Goal: Communication & Community: Answer question/provide support

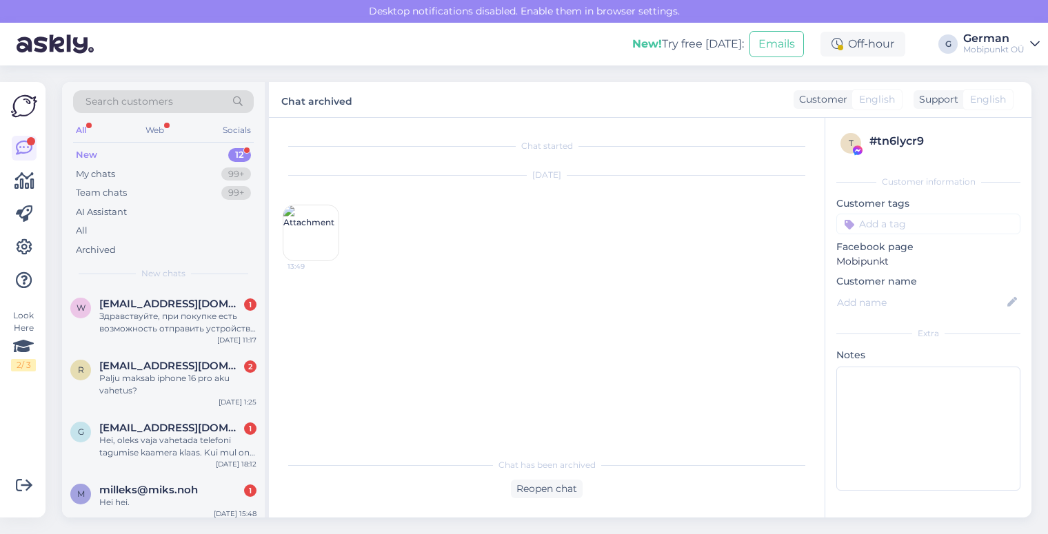
click at [85, 154] on div "New" at bounding box center [86, 155] width 21 height 14
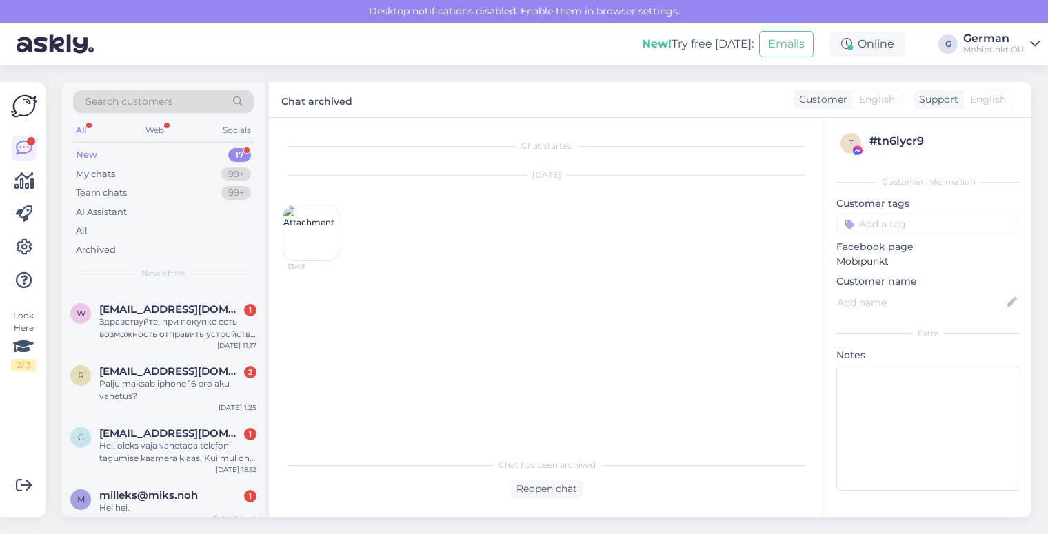
scroll to position [150, 0]
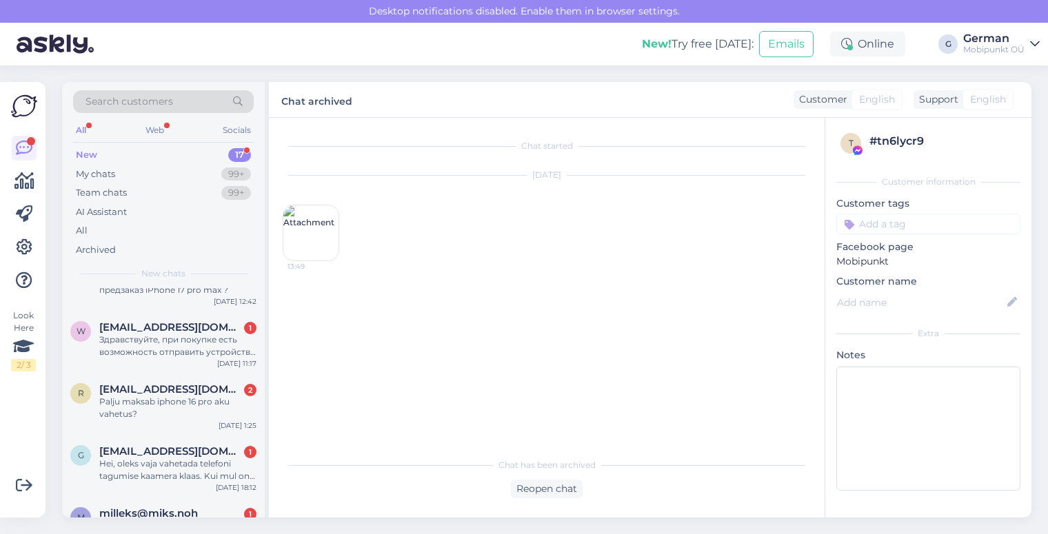
click at [175, 351] on div "Здравствуйте, при покупке есть возможность отправить устройство по почте? В Нар…" at bounding box center [177, 346] width 157 height 25
click at [178, 343] on div "Здравствуйте, при покупке есть возможность отправить устройство по почте? В Нар…" at bounding box center [177, 346] width 157 height 25
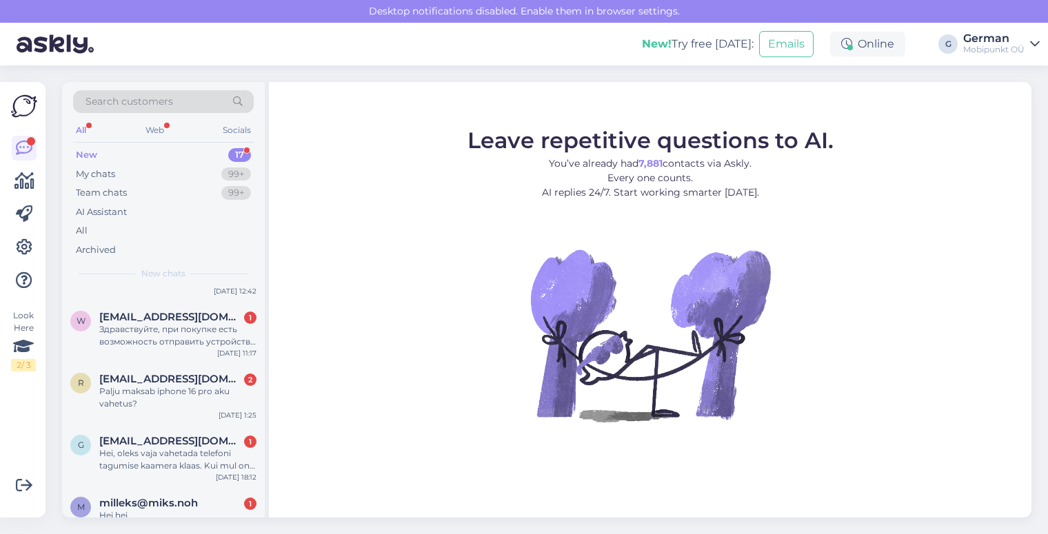
scroll to position [156, 0]
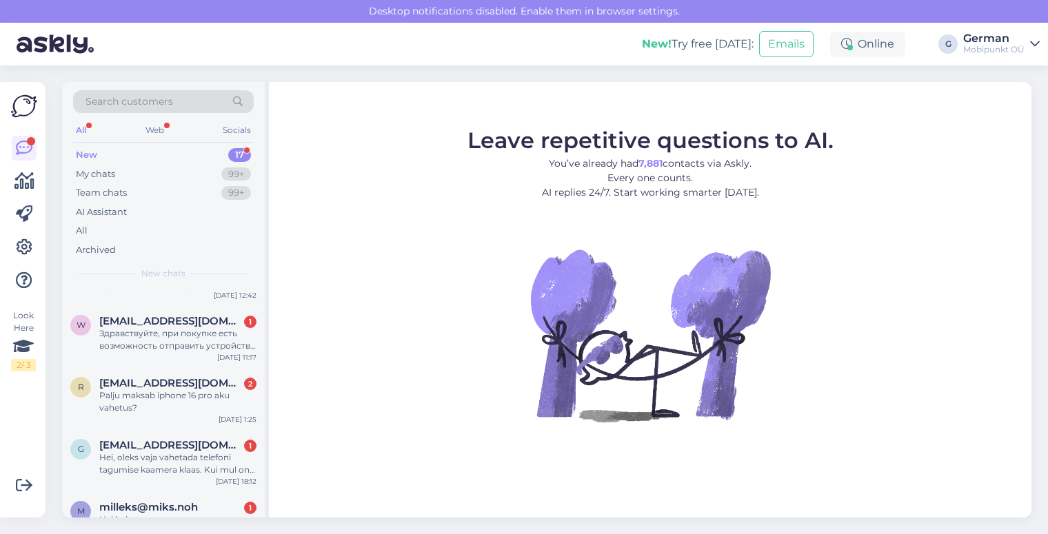
click at [171, 335] on div "Здравствуйте, при покупке есть возможность отправить устройство по почте? В Нар…" at bounding box center [177, 339] width 157 height 25
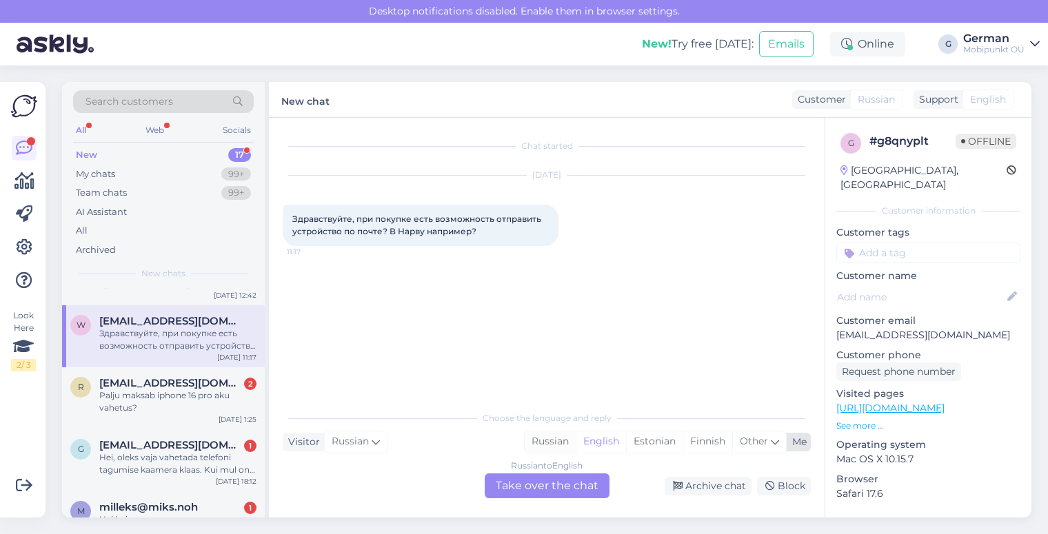
click at [544, 442] on div "Russian" at bounding box center [549, 441] width 51 height 21
click at [522, 482] on div "Russian to Russian Take over the chat" at bounding box center [546, 485] width 125 height 25
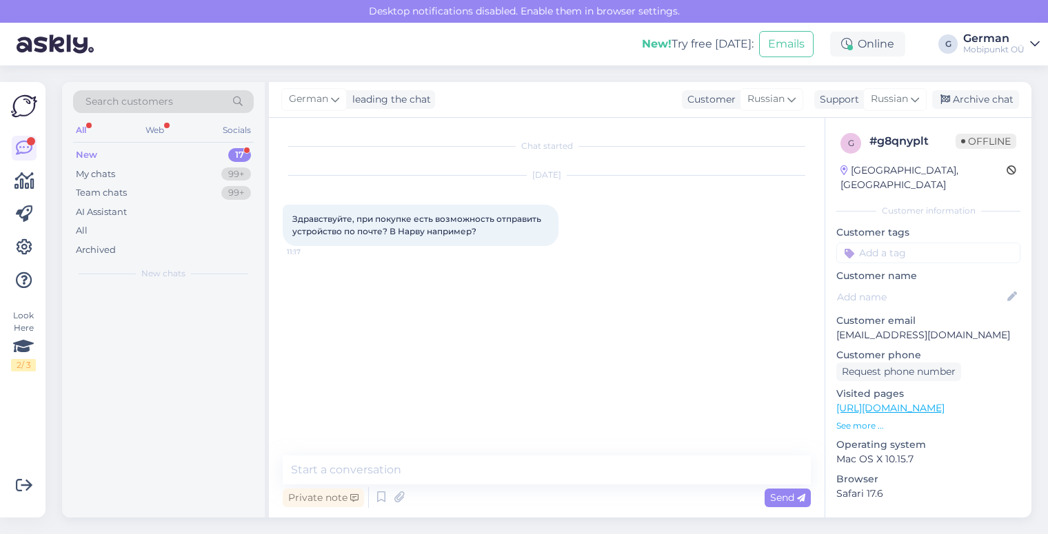
scroll to position [0, 0]
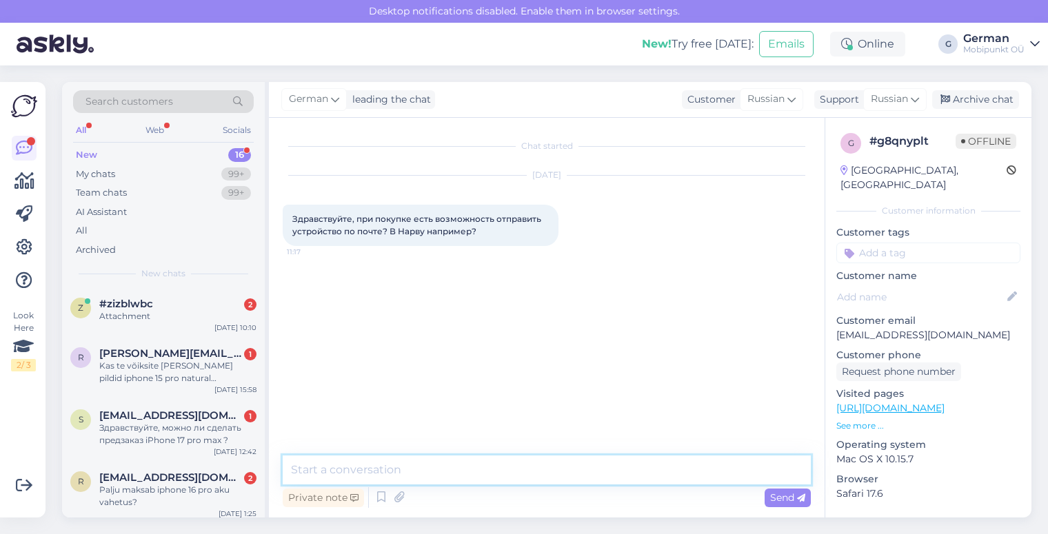
click at [473, 468] on textarea at bounding box center [547, 470] width 528 height 29
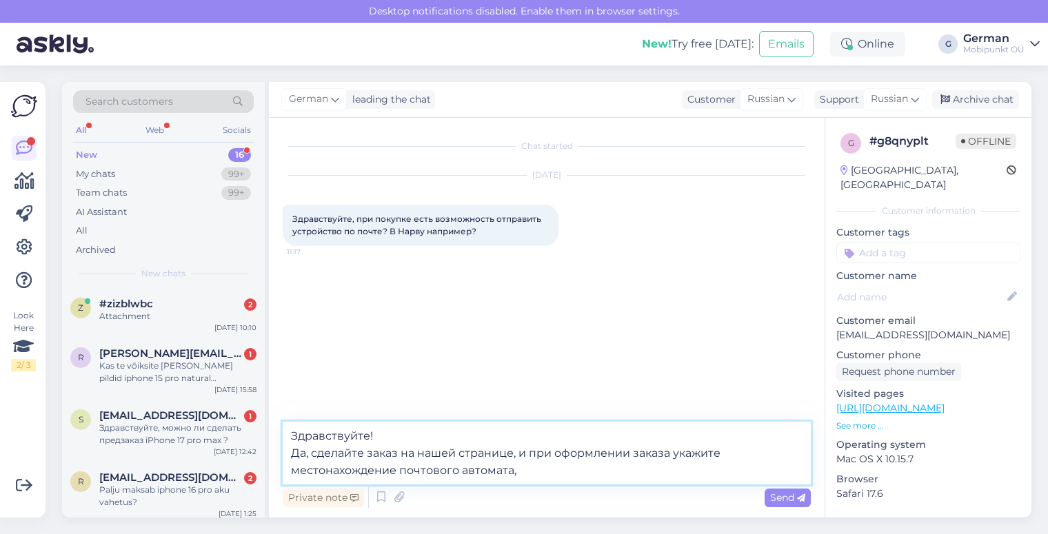
click at [728, 453] on textarea "Здравствуйте! Да, сделайте заказ на нашей странице, и при оформлении заказа ука…" at bounding box center [547, 453] width 528 height 63
click at [574, 464] on textarea "Здравствуйте! Да, сделайте заказ на нашей странице, и при оформлении заказа ука…" at bounding box center [547, 453] width 528 height 63
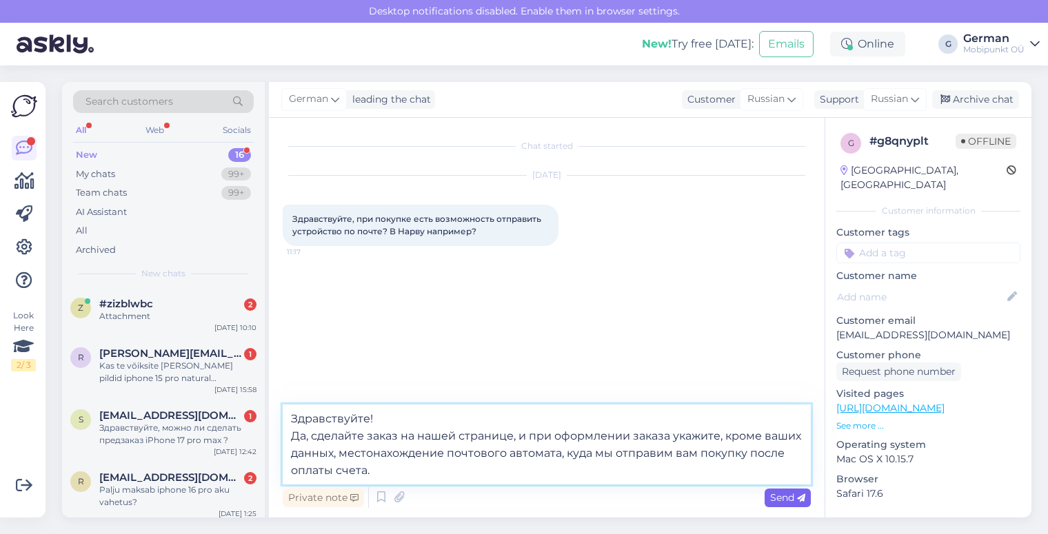
type textarea "Здравствуйте! Да, сделайте заказ на нашей странице, и при оформлении заказа ука…"
click at [795, 499] on span "Send" at bounding box center [787, 497] width 35 height 12
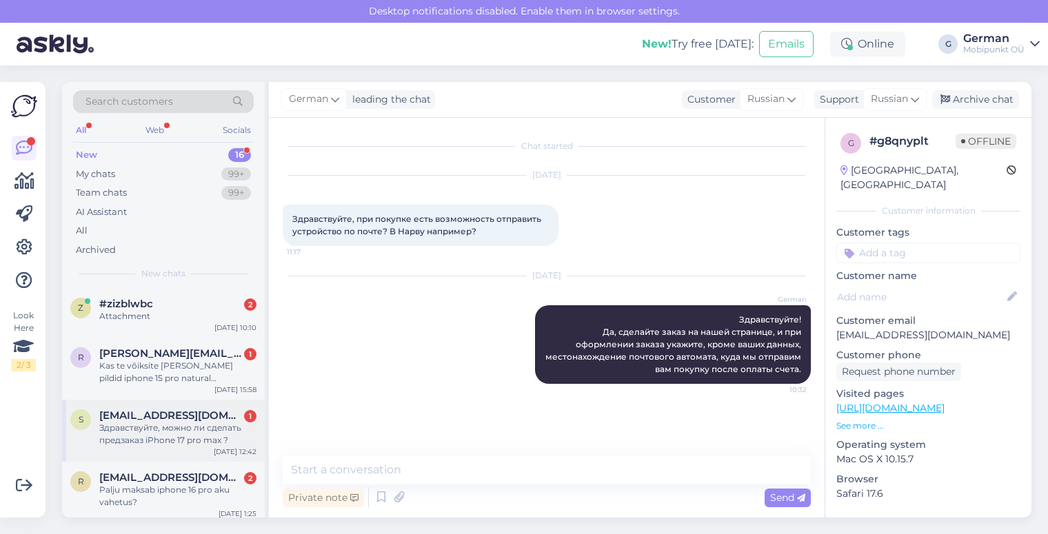
click at [195, 431] on div "Здравствуйте, можно ли сделать предзаказ iPhone 17 pro max ?" at bounding box center [177, 434] width 157 height 25
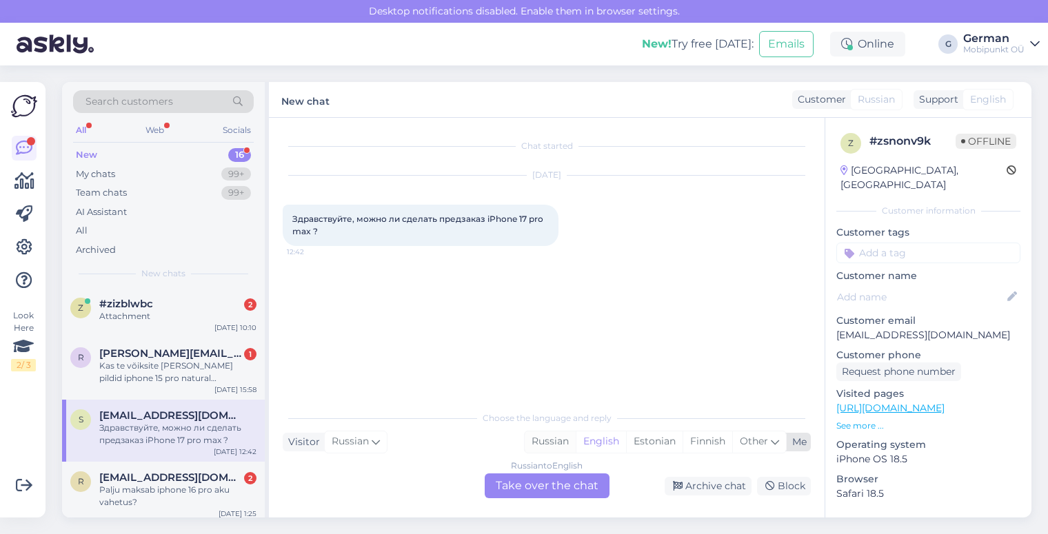
click at [548, 436] on div "Russian" at bounding box center [549, 441] width 51 height 21
click at [546, 483] on div "Russian to Russian Take over the chat" at bounding box center [546, 485] width 125 height 25
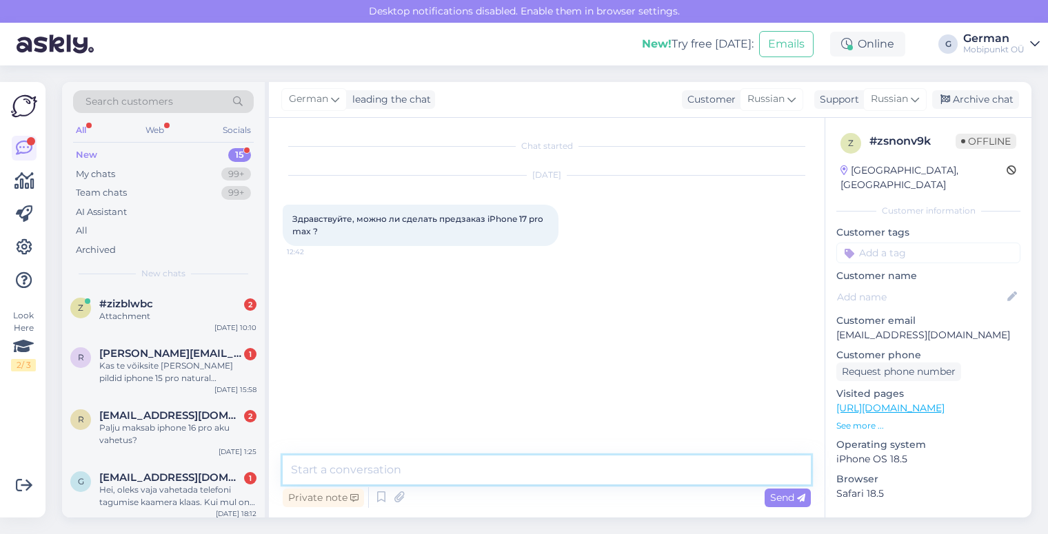
click at [493, 461] on textarea at bounding box center [547, 470] width 528 height 29
type textarea "Здравствуйте! Пока нет"
click at [468, 473] on textarea at bounding box center [547, 470] width 528 height 29
type textarea "М"
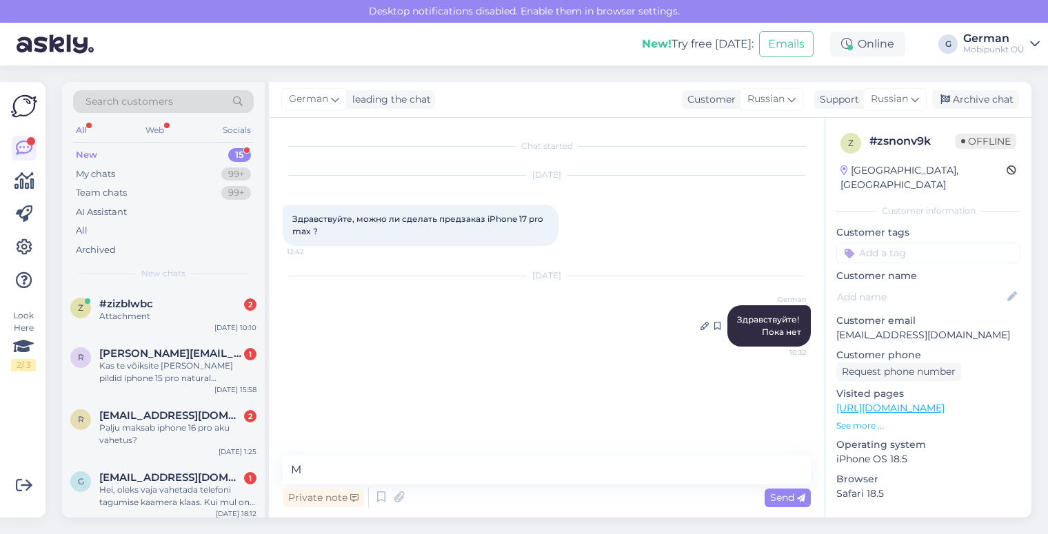
click at [767, 314] on span "Здравствуйте! Пока нет" at bounding box center [769, 325] width 64 height 23
click at [704, 328] on icon at bounding box center [704, 326] width 8 height 8
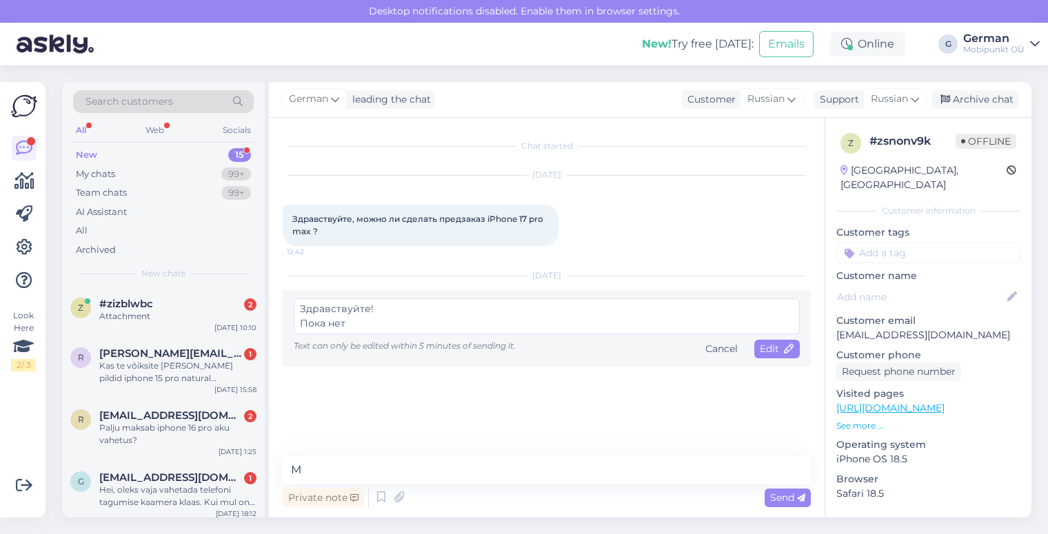
click at [573, 335] on div "Здравствуйте! Пока нет Text can only be edited within 5 minutes of sending it. …" at bounding box center [547, 328] width 506 height 60
drag, startPoint x: 388, startPoint y: 332, endPoint x: 302, endPoint y: 323, distance: 86.7
click at [302, 323] on textarea "Здравствуйте! Пока нет" at bounding box center [547, 316] width 506 height 36
click at [781, 351] on span "Edit" at bounding box center [776, 349] width 34 height 12
type textarea "Здравствуйте! Пока нет"
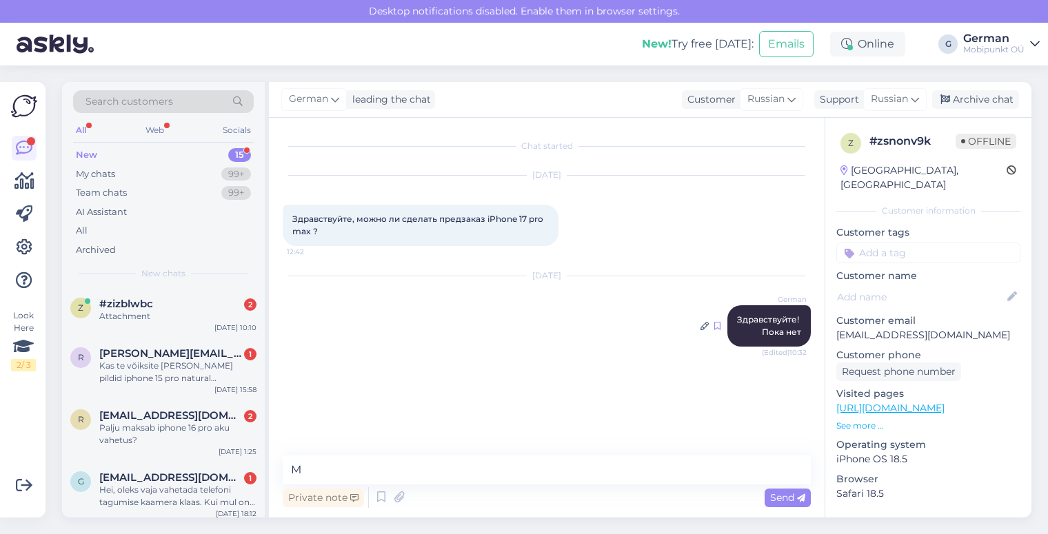
click at [717, 329] on icon at bounding box center [717, 326] width 6 height 8
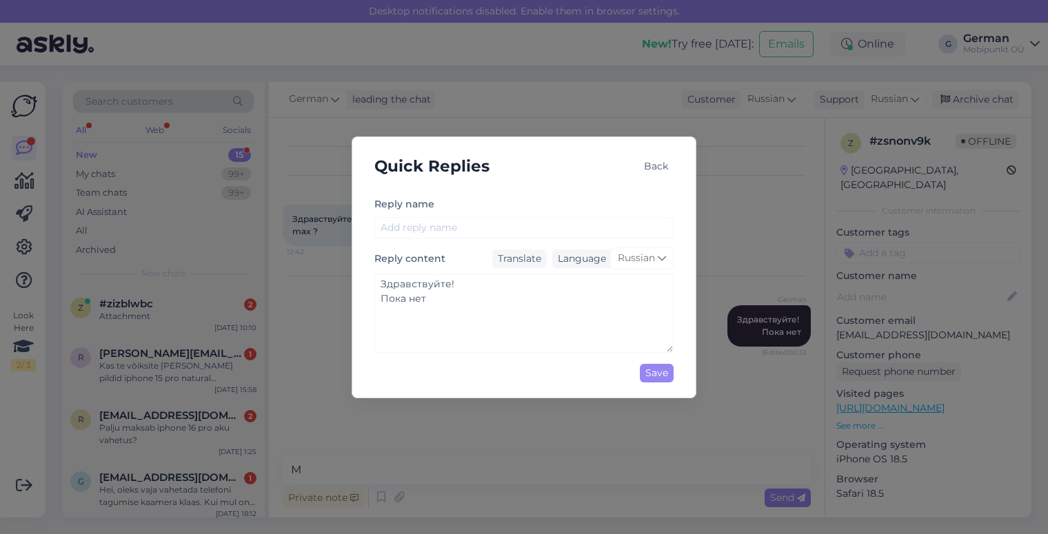
click at [662, 167] on div "Back" at bounding box center [655, 166] width 35 height 19
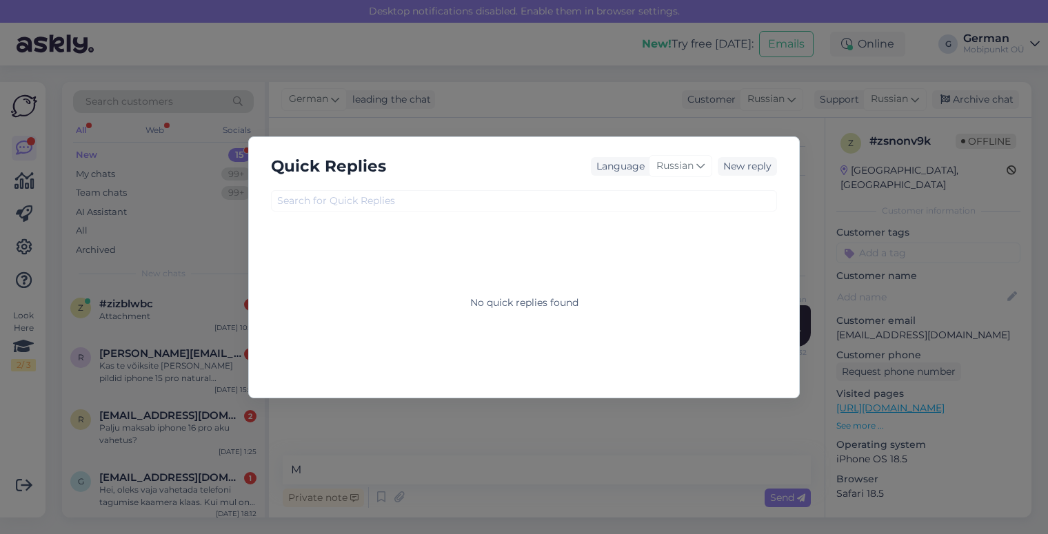
click at [802, 193] on div "Quick Replies Language Russian New reply No quick replies found" at bounding box center [524, 267] width 1048 height 534
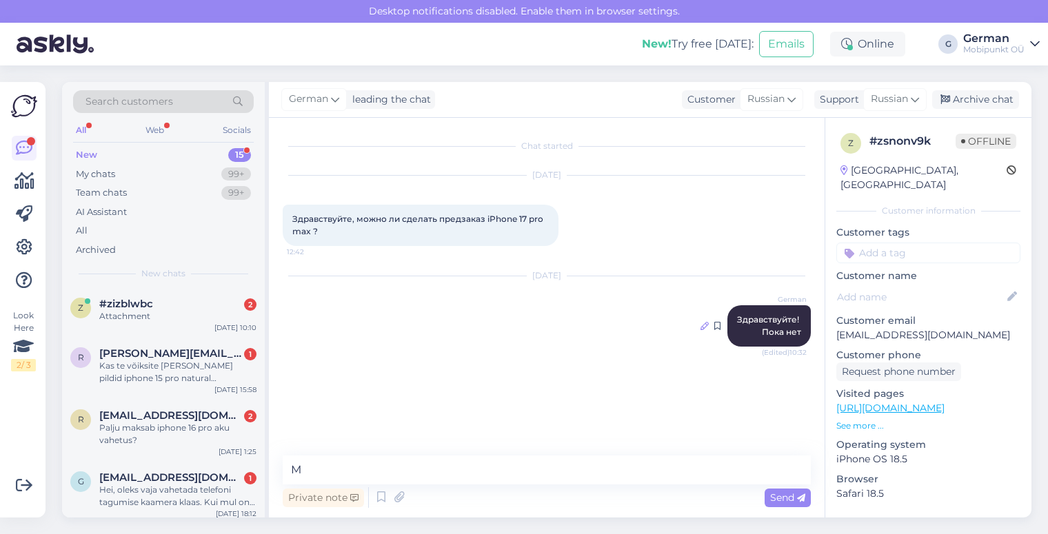
click at [707, 327] on icon at bounding box center [704, 326] width 8 height 8
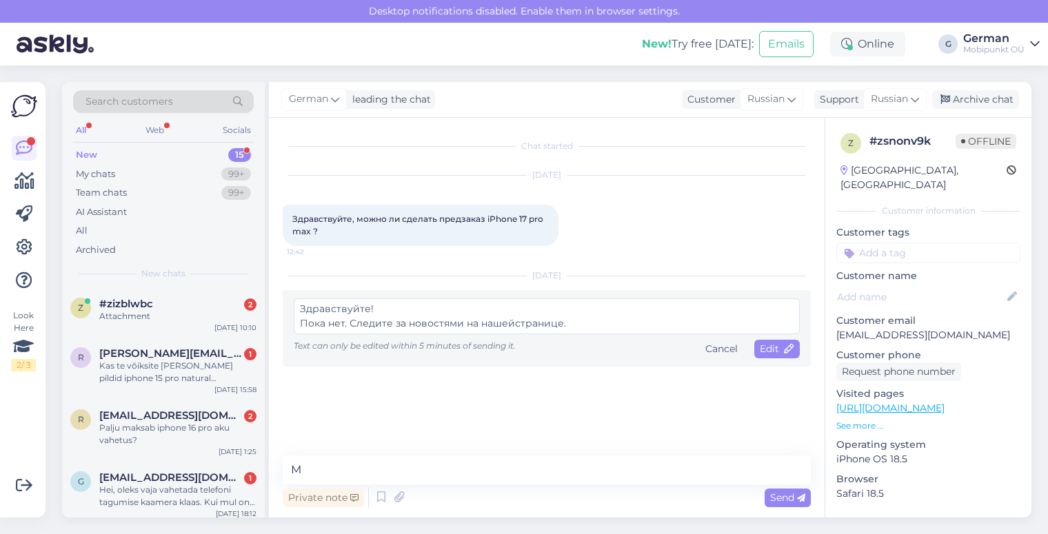
click at [510, 326] on textarea "Здравствуйте! Пока нет. Следите за новостями на нашейстранице." at bounding box center [547, 316] width 506 height 36
click at [599, 320] on textarea "Здравствуйте! Пока нет. Следите за новостями на нашей странице." at bounding box center [547, 316] width 506 height 36
type textarea "Здравствуйте! Пока нет. Следите за новостями на нашей странице. Мы опубликуем в…"
click at [764, 352] on span "Edit" at bounding box center [776, 349] width 34 height 12
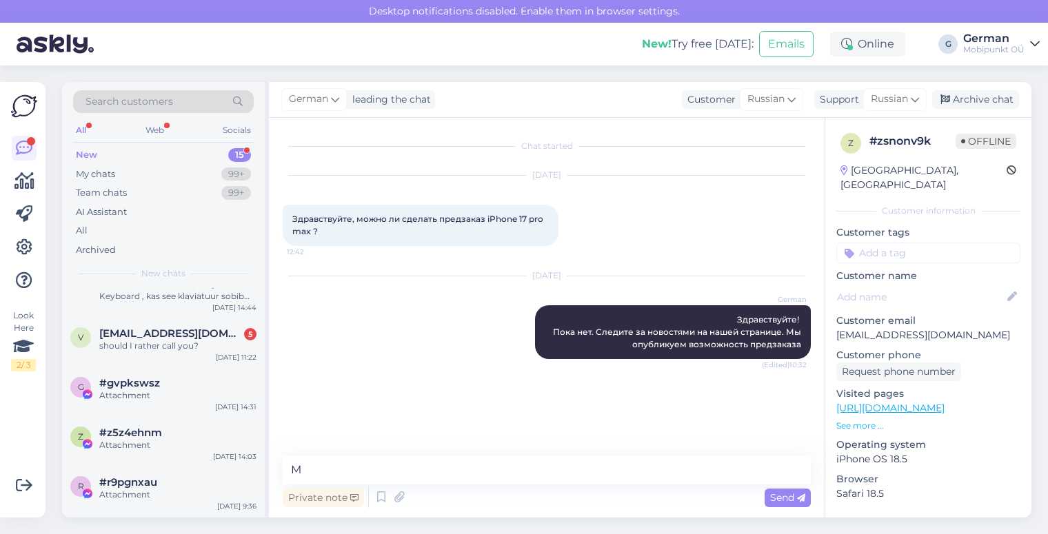
scroll to position [174, 0]
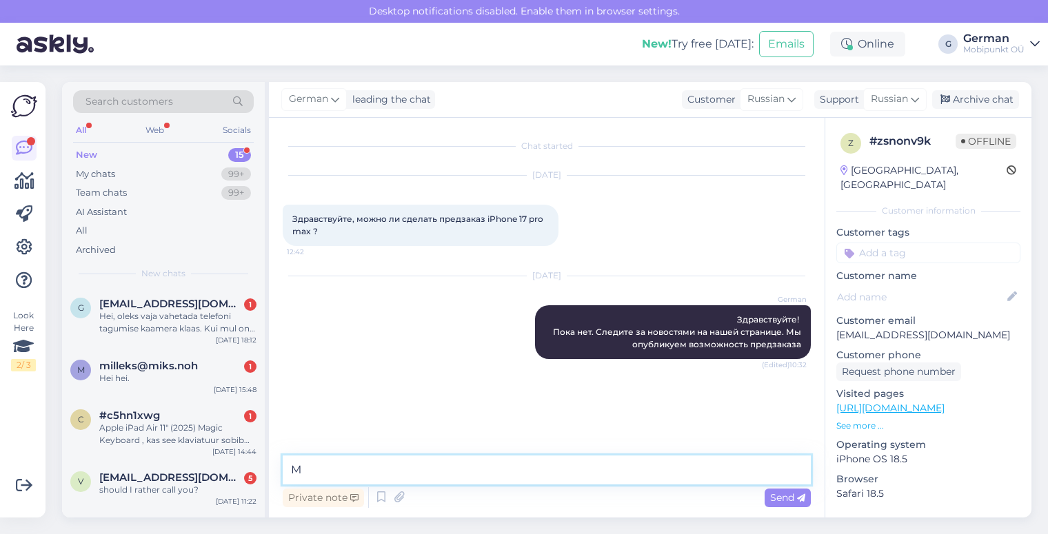
click at [393, 471] on textarea "М" at bounding box center [547, 470] width 528 height 29
click at [347, 467] on textarea at bounding box center [547, 470] width 528 height 29
click at [365, 473] on textarea at bounding box center [547, 470] width 528 height 29
type textarea "О"
type textarea "с 10 сентября планируем начать прием предзаказов."
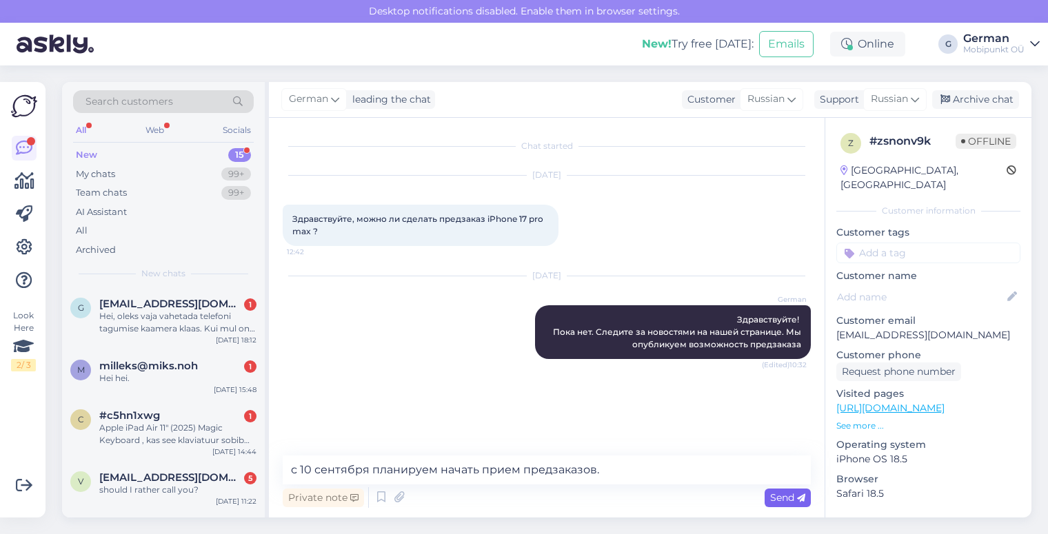
click at [777, 498] on span "Send" at bounding box center [787, 497] width 35 height 12
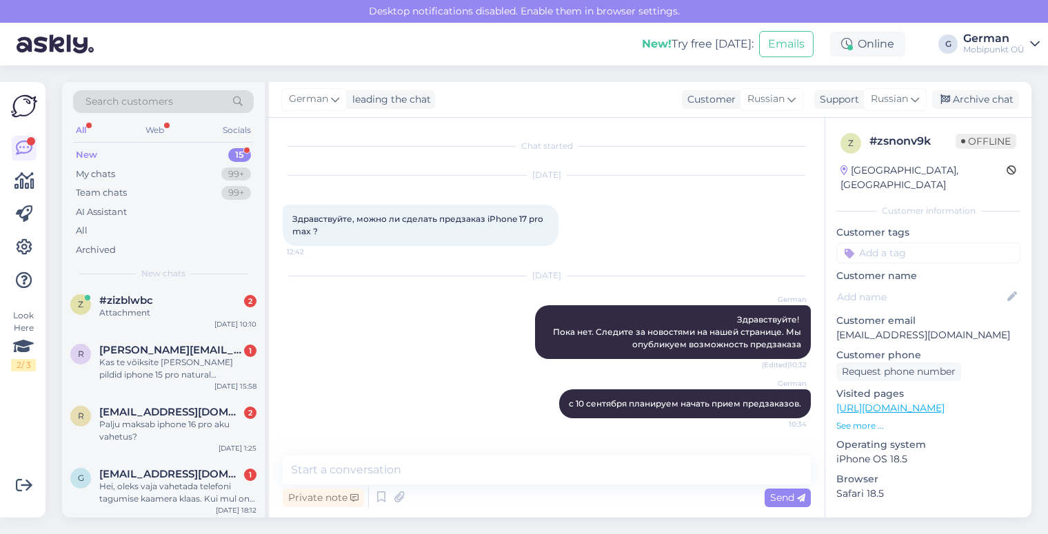
scroll to position [0, 0]
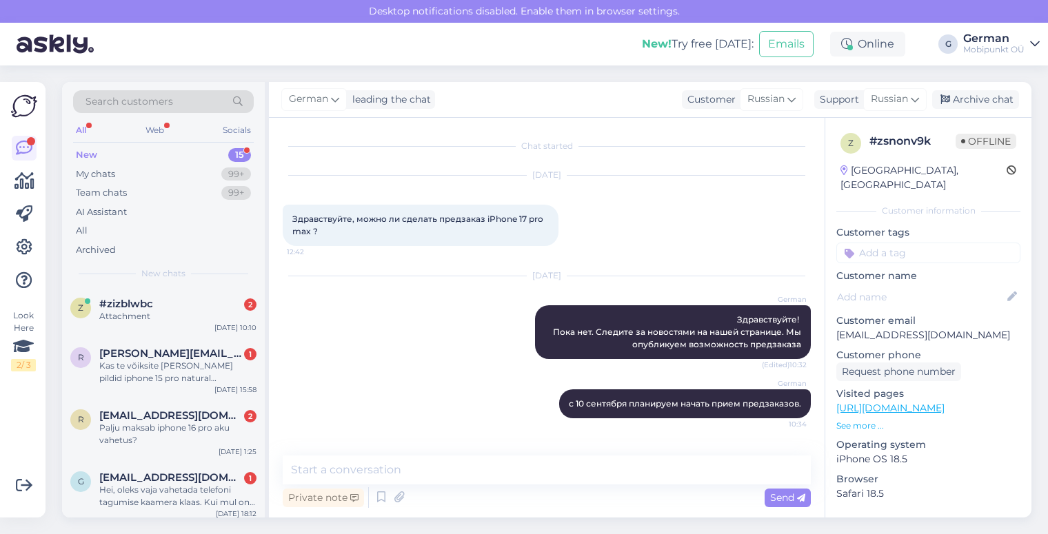
click at [487, 365] on div "Sep 1 2025 German Здравствуйте! Пока нет. Следите за новостями на нашей страниц…" at bounding box center [547, 317] width 528 height 113
click at [90, 154] on div "New" at bounding box center [86, 155] width 21 height 14
